Goal: Task Accomplishment & Management: Complete application form

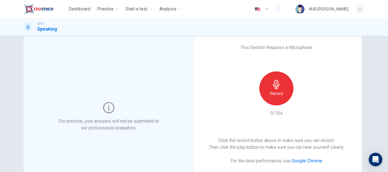
scroll to position [15, 0]
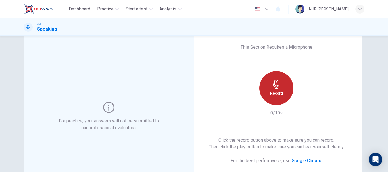
click at [265, 84] on div "Record" at bounding box center [276, 88] width 34 height 34
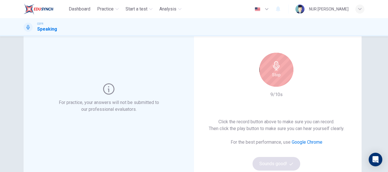
scroll to position [35, 0]
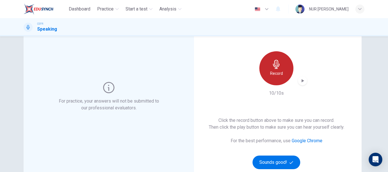
click at [275, 79] on div "Record" at bounding box center [276, 68] width 34 height 34
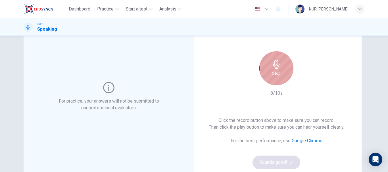
click at [275, 68] on icon "button" at bounding box center [276, 64] width 7 height 9
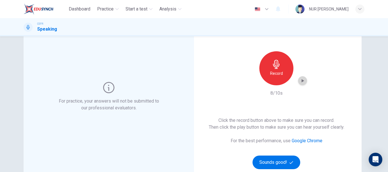
click at [301, 80] on icon "button" at bounding box center [302, 80] width 3 height 3
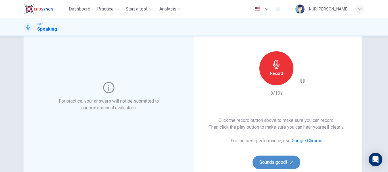
click at [283, 161] on button "Sounds good!" at bounding box center [276, 163] width 48 height 14
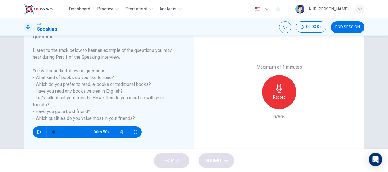
scroll to position [82, 0]
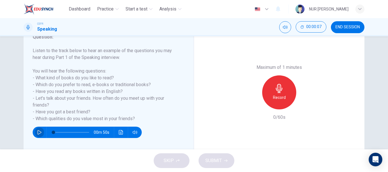
click at [35, 134] on button "button" at bounding box center [39, 132] width 9 height 11
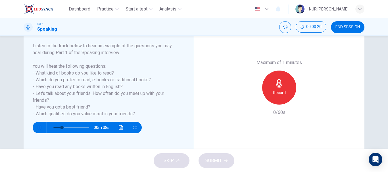
scroll to position [87, 0]
type input "0"
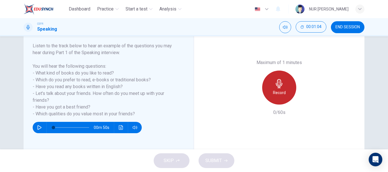
click at [281, 87] on icon "button" at bounding box center [278, 83] width 9 height 9
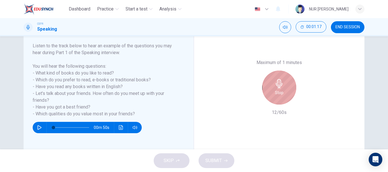
click at [281, 87] on icon "button" at bounding box center [278, 83] width 9 height 9
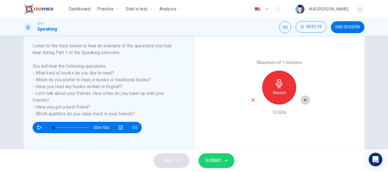
click at [301, 103] on div "button" at bounding box center [305, 100] width 9 height 9
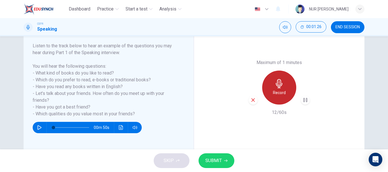
click at [283, 84] on div "Record" at bounding box center [279, 88] width 34 height 34
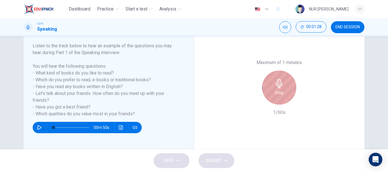
click at [283, 84] on div "Stop" at bounding box center [279, 88] width 34 height 34
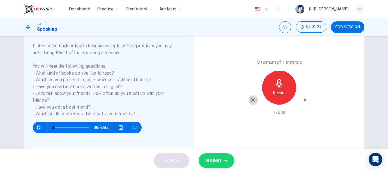
click at [250, 98] on icon "button" at bounding box center [252, 100] width 5 height 5
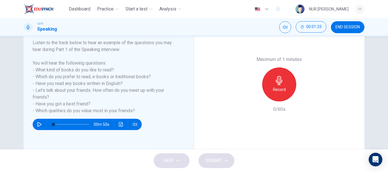
scroll to position [90, 0]
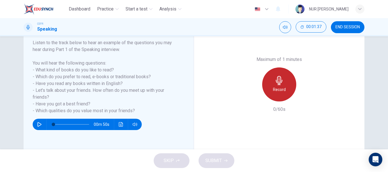
click at [280, 89] on h6 "Record" at bounding box center [279, 89] width 13 height 7
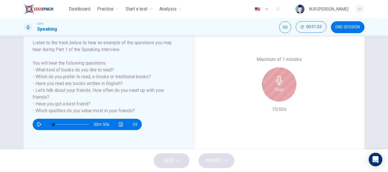
click at [280, 89] on h6 "Stop" at bounding box center [279, 89] width 9 height 7
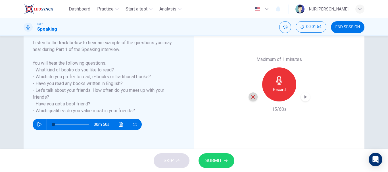
click at [251, 93] on div "button" at bounding box center [252, 97] width 9 height 9
click at [270, 81] on div "Record" at bounding box center [279, 85] width 34 height 34
click at [301, 100] on div "button" at bounding box center [305, 97] width 9 height 9
click at [231, 160] on button "SUBMIT" at bounding box center [216, 161] width 36 height 15
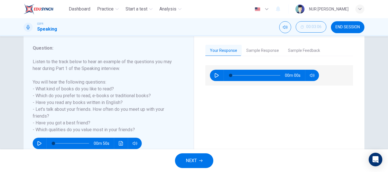
scroll to position [72, 0]
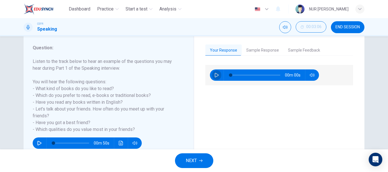
click at [215, 74] on icon "button" at bounding box center [217, 75] width 4 height 5
click at [259, 49] on button "Sample Response" at bounding box center [262, 51] width 42 height 12
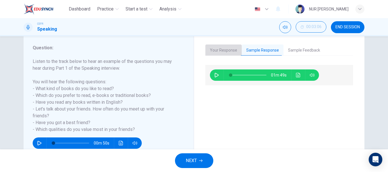
click at [217, 54] on button "Your Response" at bounding box center [223, 51] width 36 height 12
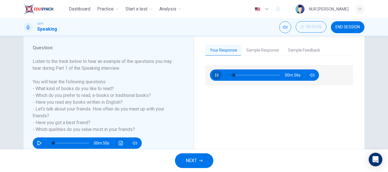
click at [215, 76] on icon "button" at bounding box center [216, 75] width 5 height 5
type input "6"
click at [251, 52] on button "Sample Response" at bounding box center [262, 51] width 42 height 12
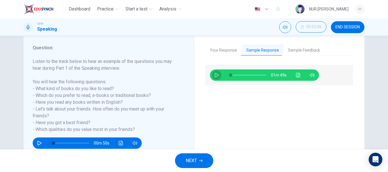
click at [212, 74] on button "button" at bounding box center [216, 75] width 9 height 11
click at [296, 74] on icon "Click to see the audio transcription" at bounding box center [298, 75] width 5 height 5
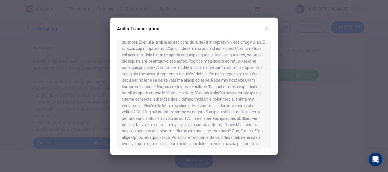
scroll to position [41, 0]
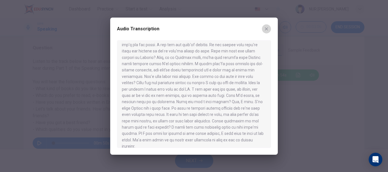
click at [267, 26] on button "button" at bounding box center [266, 28] width 9 height 9
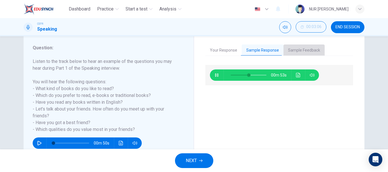
click at [296, 52] on button "Sample Feedback" at bounding box center [303, 51] width 41 height 12
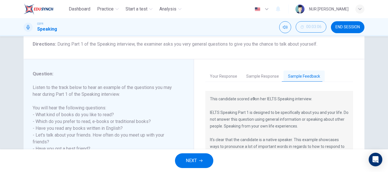
scroll to position [38, 0]
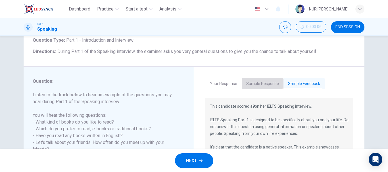
click at [251, 78] on button "Sample Response" at bounding box center [262, 84] width 42 height 12
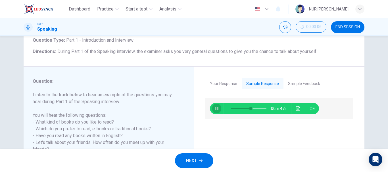
click at [214, 110] on icon "button" at bounding box center [216, 108] width 5 height 5
type input "57"
click at [194, 159] on span "NEXT" at bounding box center [191, 161] width 11 height 8
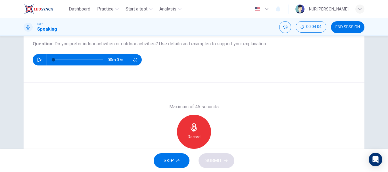
scroll to position [64, 0]
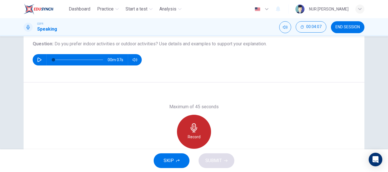
click at [198, 133] on div "Record" at bounding box center [194, 132] width 34 height 34
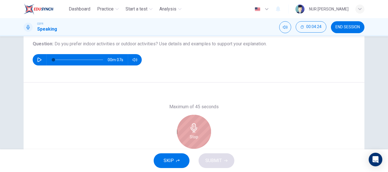
click at [198, 133] on div "Stop" at bounding box center [194, 132] width 34 height 34
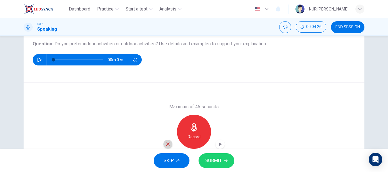
click at [167, 142] on icon "button" at bounding box center [167, 144] width 5 height 5
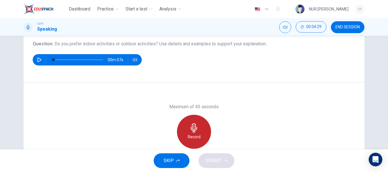
click at [195, 129] on icon "button" at bounding box center [193, 127] width 7 height 9
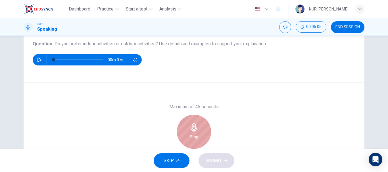
click at [191, 137] on h6 "Stop" at bounding box center [194, 137] width 9 height 7
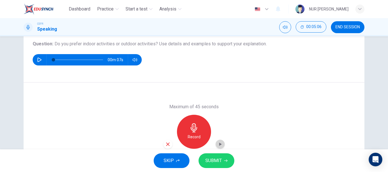
click at [222, 147] on div "button" at bounding box center [219, 144] width 9 height 9
click at [217, 160] on span "SUBMIT" at bounding box center [213, 161] width 16 height 8
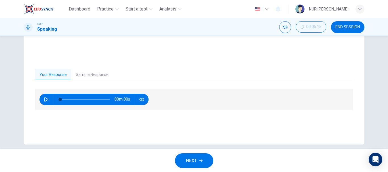
scroll to position [107, 0]
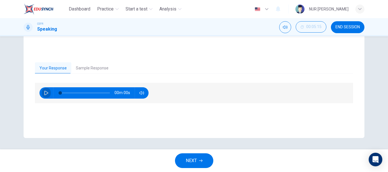
click at [42, 91] on button "button" at bounding box center [46, 92] width 9 height 11
click at [42, 93] on button "button" at bounding box center [46, 92] width 9 height 11
type input "3"
click at [89, 68] on button "Sample Response" at bounding box center [92, 68] width 42 height 12
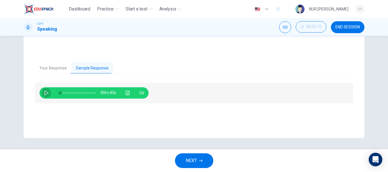
click at [48, 93] on button "button" at bounding box center [46, 92] width 9 height 11
click at [129, 94] on button "Click to see the audio transcription" at bounding box center [127, 92] width 9 height 11
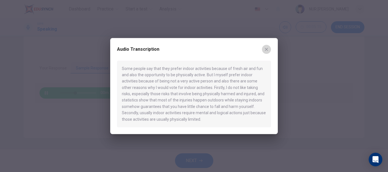
click at [266, 51] on icon "button" at bounding box center [266, 49] width 5 height 5
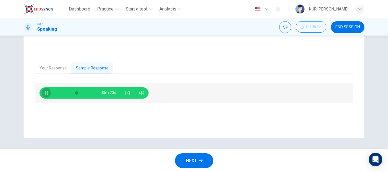
click at [42, 96] on button "button" at bounding box center [46, 92] width 9 height 11
type input "46"
click at [197, 162] on button "NEXT" at bounding box center [194, 161] width 38 height 15
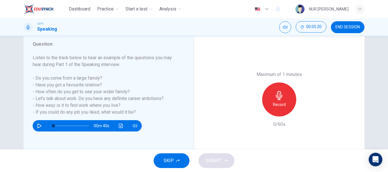
scroll to position [75, 0]
click at [287, 99] on div "Record" at bounding box center [279, 99] width 34 height 34
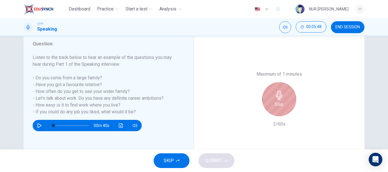
click at [262, 107] on div "Stop" at bounding box center [279, 99] width 34 height 34
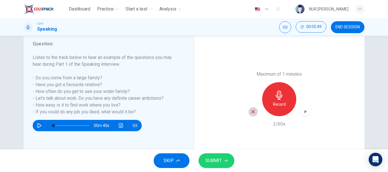
click at [255, 112] on div "button" at bounding box center [252, 111] width 9 height 9
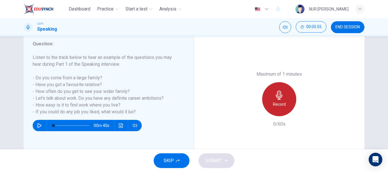
click at [286, 96] on div "Record" at bounding box center [279, 99] width 34 height 34
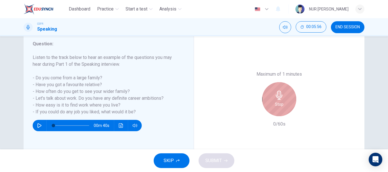
click at [286, 96] on div "Stop" at bounding box center [279, 99] width 34 height 34
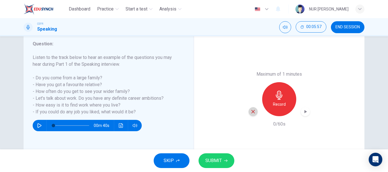
click at [251, 111] on icon "button" at bounding box center [252, 111] width 5 height 5
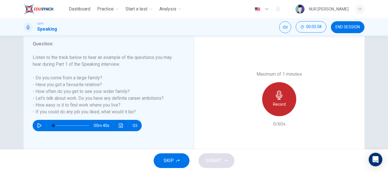
click at [278, 96] on icon "button" at bounding box center [278, 95] width 9 height 9
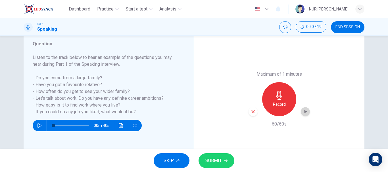
click at [302, 112] on icon "button" at bounding box center [305, 112] width 6 height 6
click at [303, 112] on icon "button" at bounding box center [305, 112] width 4 height 4
click at [224, 163] on button "SUBMIT" at bounding box center [216, 161] width 36 height 15
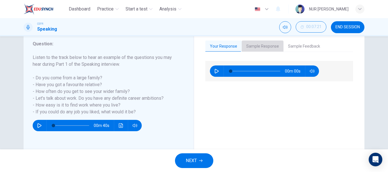
click at [260, 42] on button "Sample Response" at bounding box center [262, 47] width 42 height 12
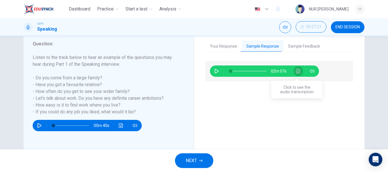
click at [293, 70] on button "Click to see the audio transcription" at bounding box center [297, 71] width 9 height 11
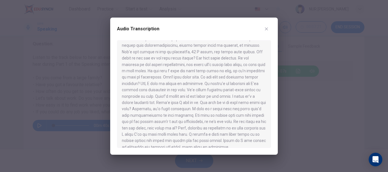
scroll to position [41, 0]
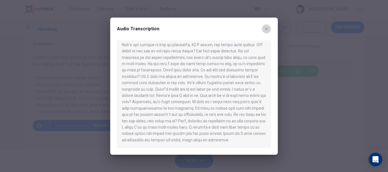
click at [269, 30] on button "button" at bounding box center [266, 28] width 9 height 9
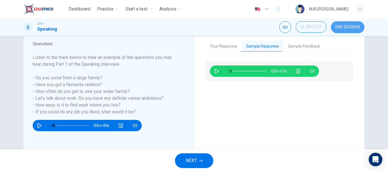
click at [348, 29] on span "END SESSION" at bounding box center [347, 27] width 24 height 5
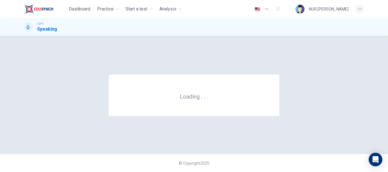
scroll to position [0, 0]
